Goal: Task Accomplishment & Management: Use online tool/utility

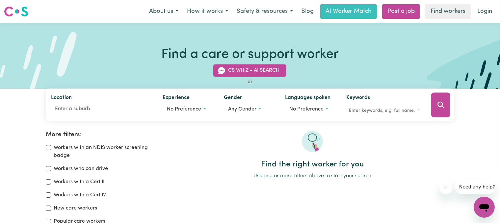
scroll to position [33, 0]
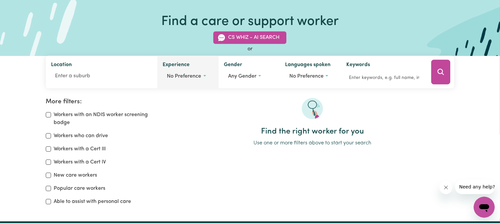
click at [205, 75] on button "No preference" at bounding box center [188, 77] width 51 height 13
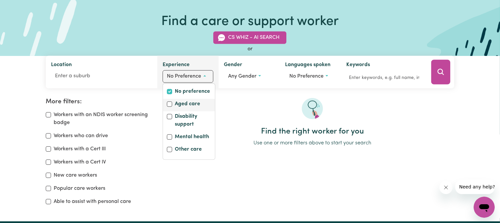
click at [194, 104] on label "Aged care" at bounding box center [187, 104] width 25 height 9
click at [172, 104] on input "Aged care" at bounding box center [169, 104] width 5 height 5
checkbox input "true"
checkbox input "false"
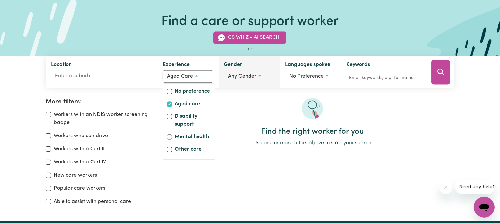
click at [260, 76] on button "Any gender" at bounding box center [249, 77] width 51 height 13
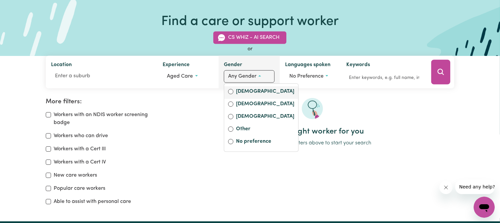
click at [248, 93] on label "[DEMOGRAPHIC_DATA]" at bounding box center [265, 92] width 58 height 9
click at [234, 93] on input "[DEMOGRAPHIC_DATA]" at bounding box center [230, 91] width 5 height 5
radio input "true"
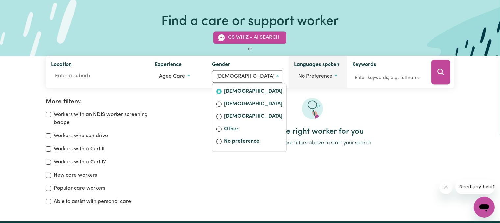
click at [326, 76] on button "No preference" at bounding box center [317, 77] width 47 height 13
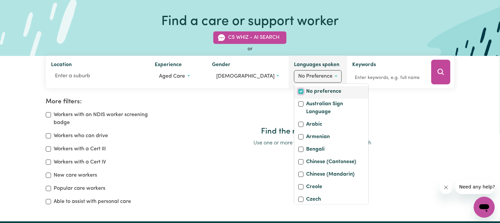
click at [298, 90] on input "No preference" at bounding box center [300, 91] width 5 height 5
checkbox input "true"
click at [49, 203] on input "Able to assist with personal care" at bounding box center [48, 201] width 5 height 5
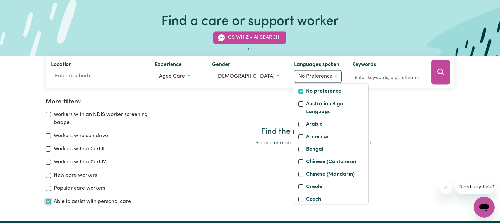
checkbox input "true"
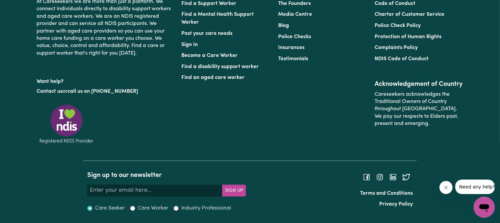
scroll to position [6535, 0]
